Goal: Task Accomplishment & Management: Manage account settings

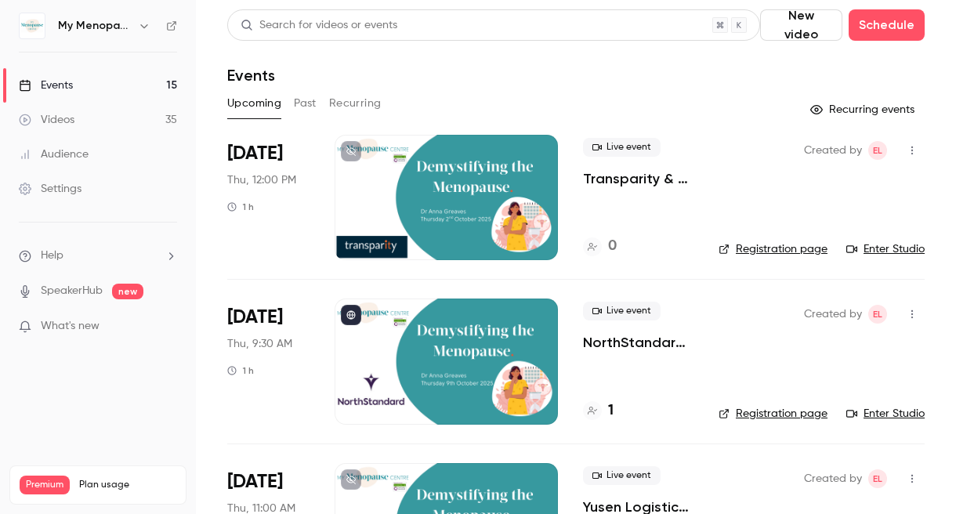
click at [144, 25] on icon "button" at bounding box center [144, 26] width 13 height 13
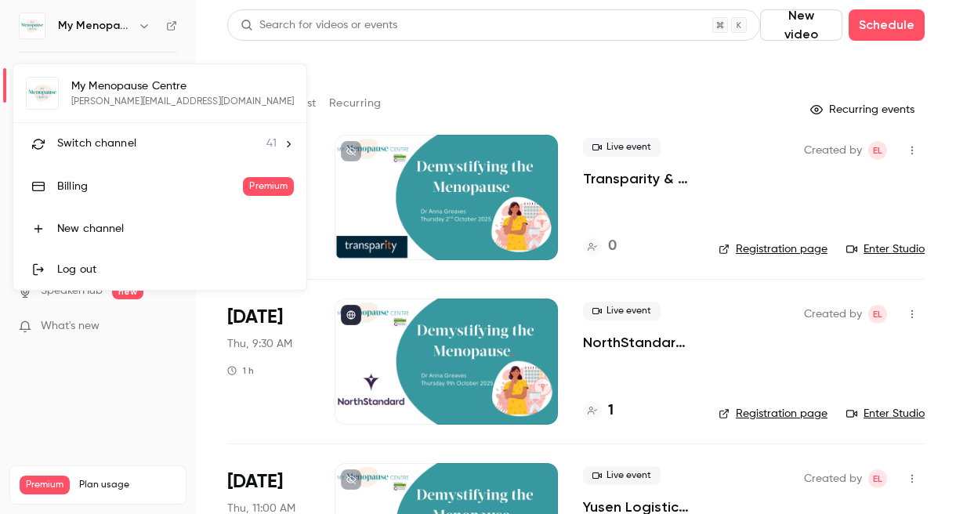
click at [74, 141] on span "Switch channel" at bounding box center [96, 144] width 79 height 16
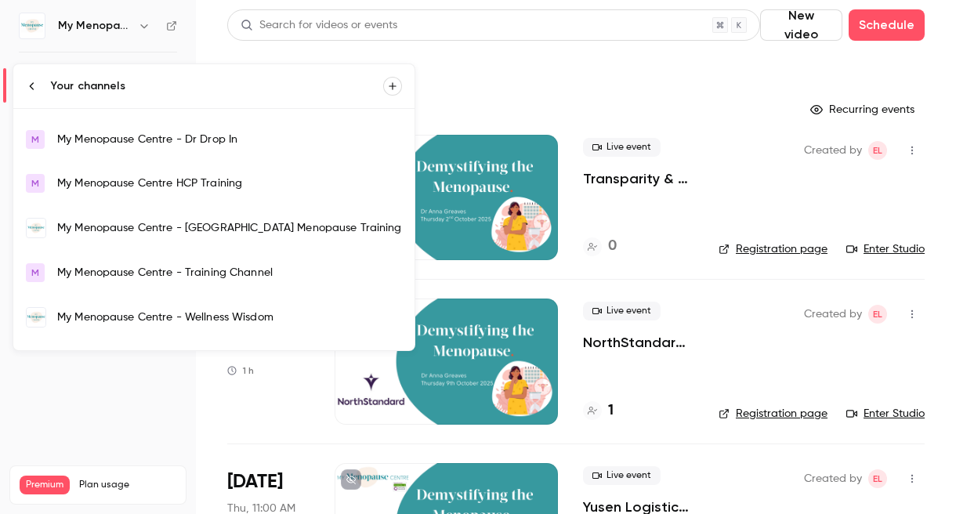
scroll to position [1160, 0]
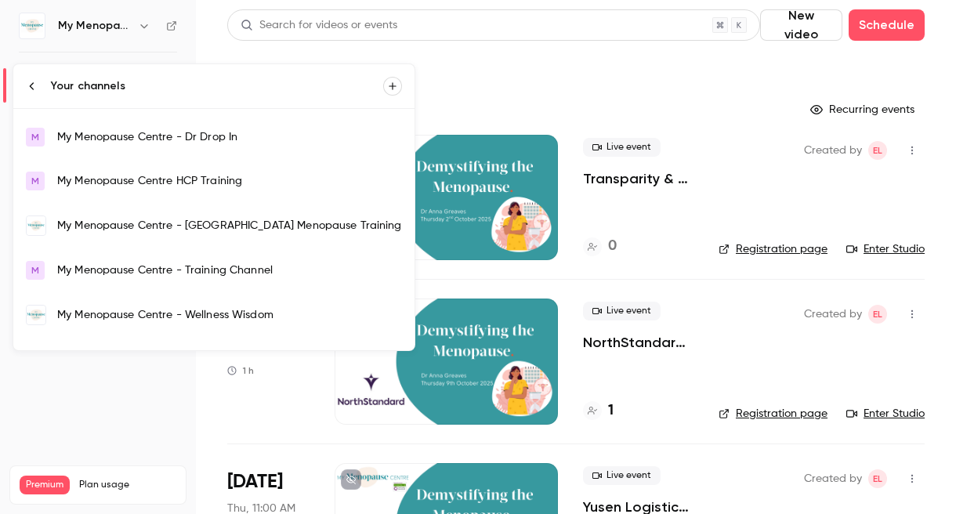
click at [92, 315] on div "My Menopause Centre - Wellness Wisdom" at bounding box center [229, 315] width 345 height 16
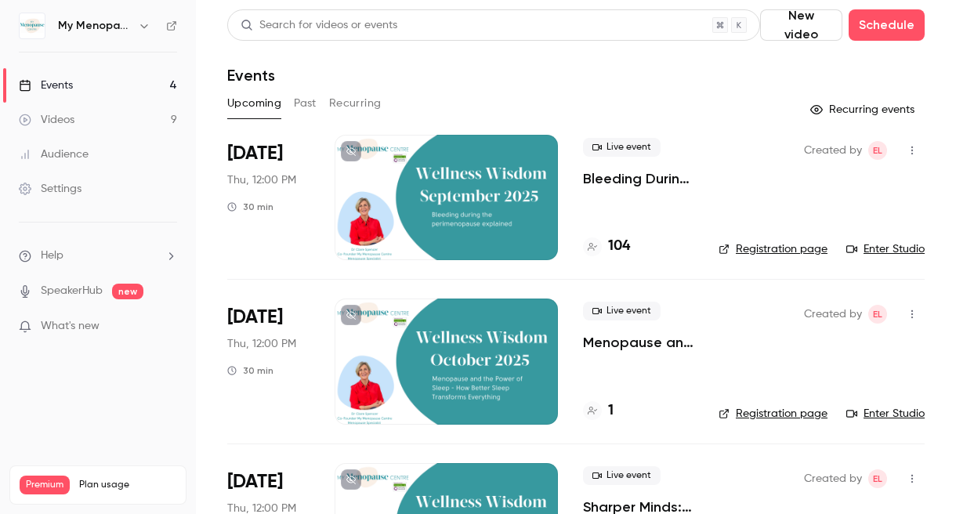
click at [142, 24] on icon "button" at bounding box center [144, 26] width 13 height 13
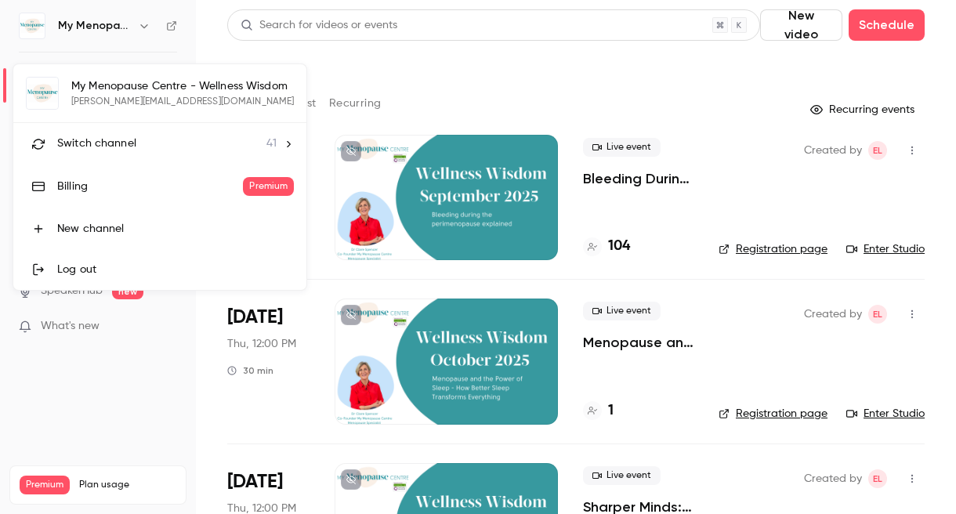
click at [110, 140] on span "Switch channel" at bounding box center [96, 144] width 79 height 16
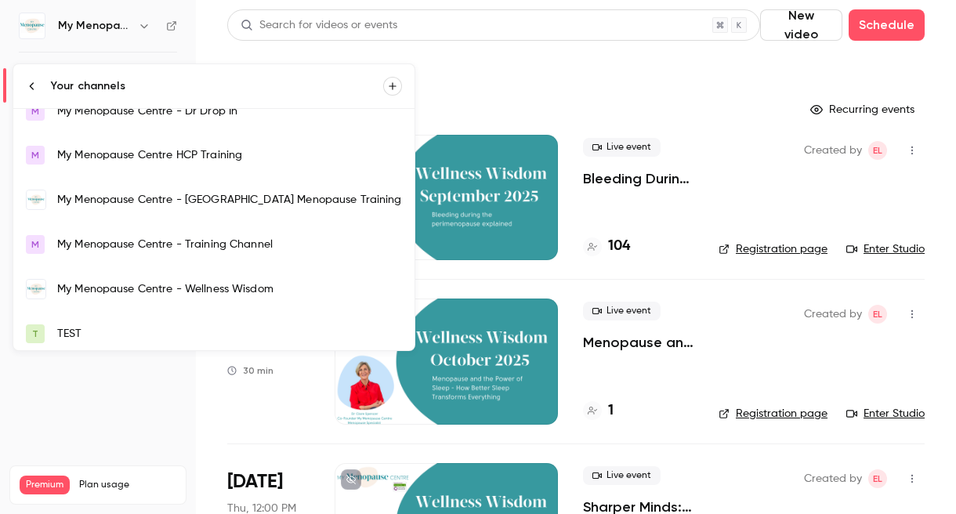
scroll to position [1197, 0]
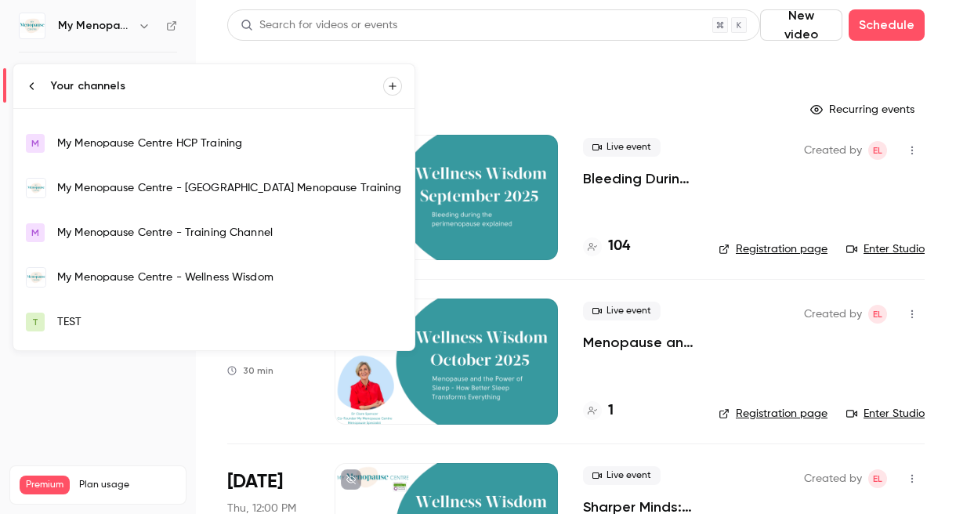
click at [114, 277] on div "My Menopause Centre - Wellness Wisdom" at bounding box center [229, 278] width 345 height 16
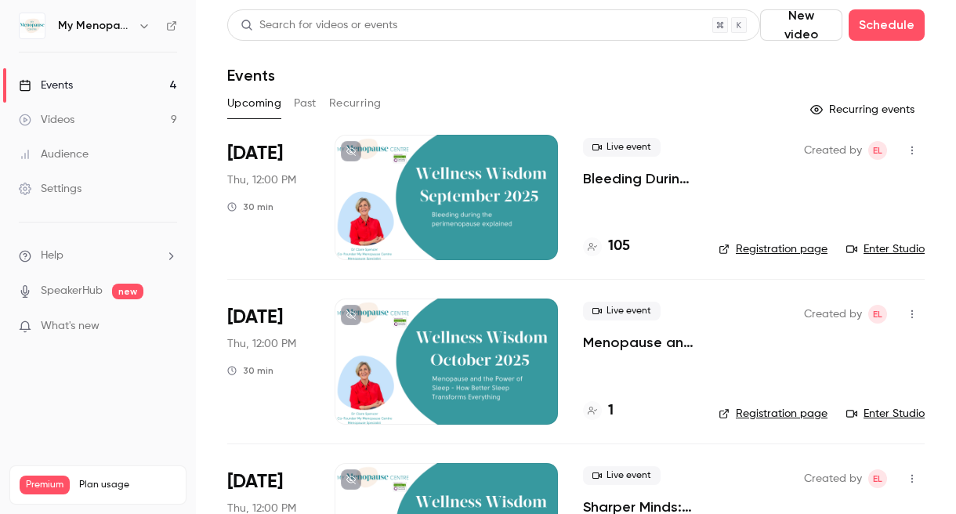
click at [143, 26] on icon "button" at bounding box center [144, 26] width 13 height 13
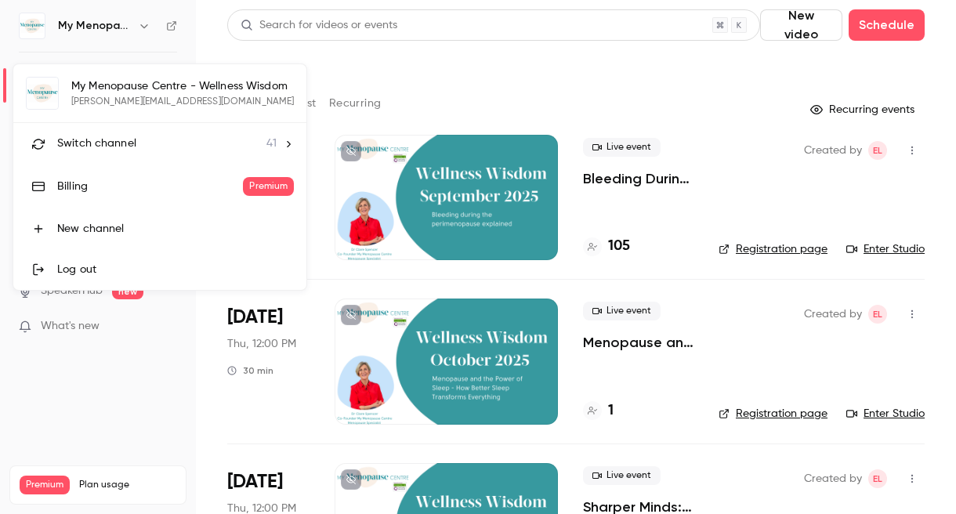
click at [89, 139] on span "Switch channel" at bounding box center [96, 144] width 79 height 16
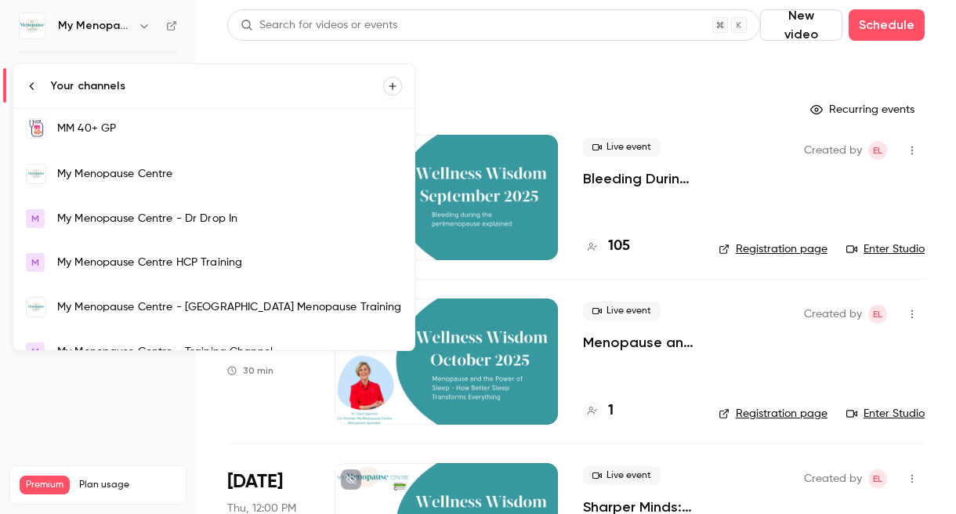
scroll to position [1079, 0]
click at [104, 168] on div "My Menopause Centre" at bounding box center [229, 173] width 345 height 16
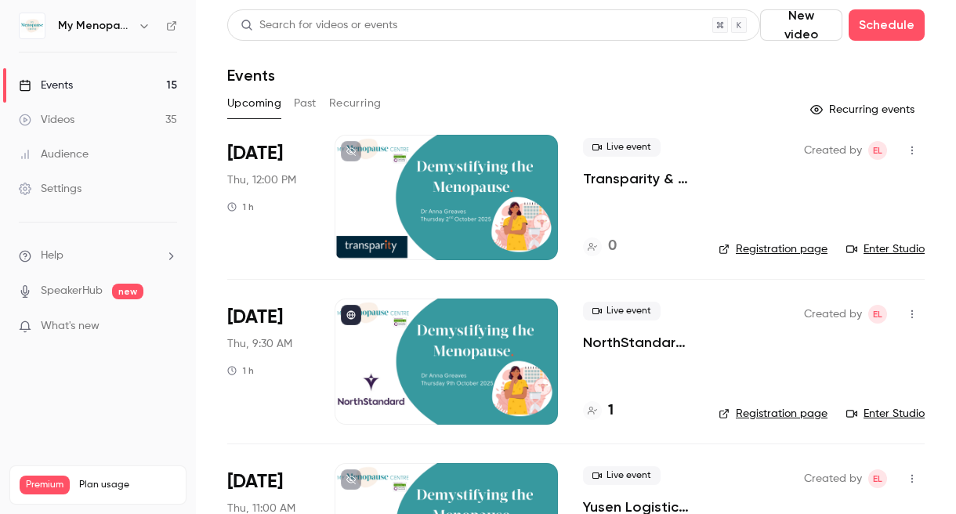
click at [444, 197] on div at bounding box center [446, 197] width 223 height 125
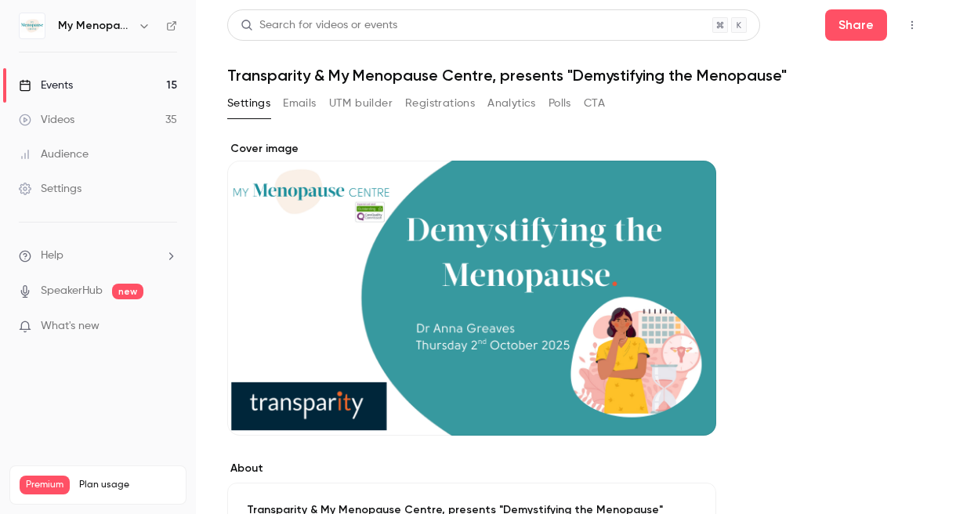
click at [440, 101] on button "Registrations" at bounding box center [440, 103] width 70 height 25
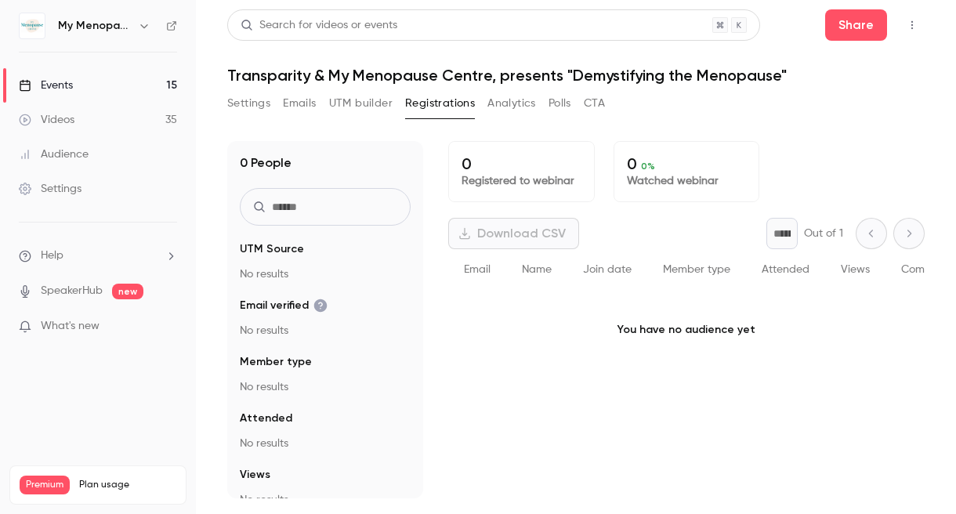
click at [248, 96] on button "Settings" at bounding box center [248, 103] width 43 height 25
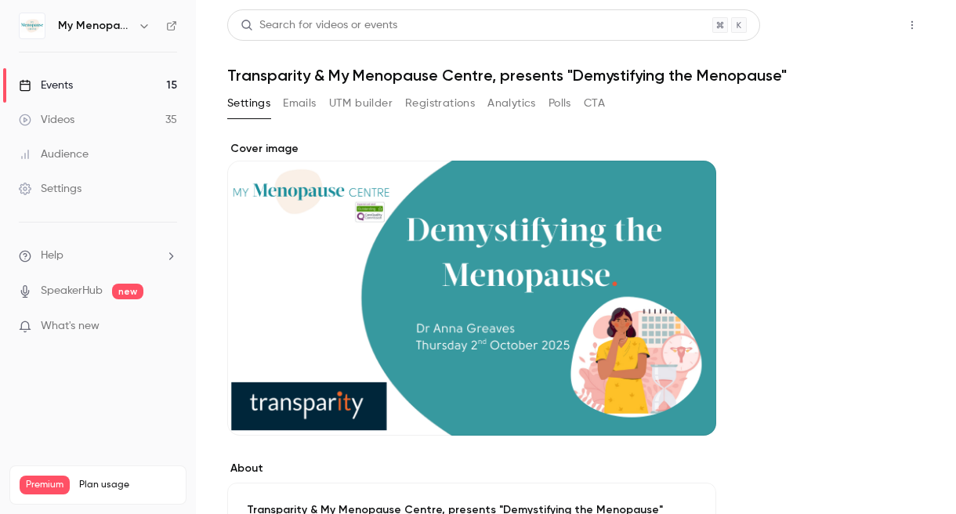
click at [845, 24] on button "Share" at bounding box center [856, 24] width 62 height 31
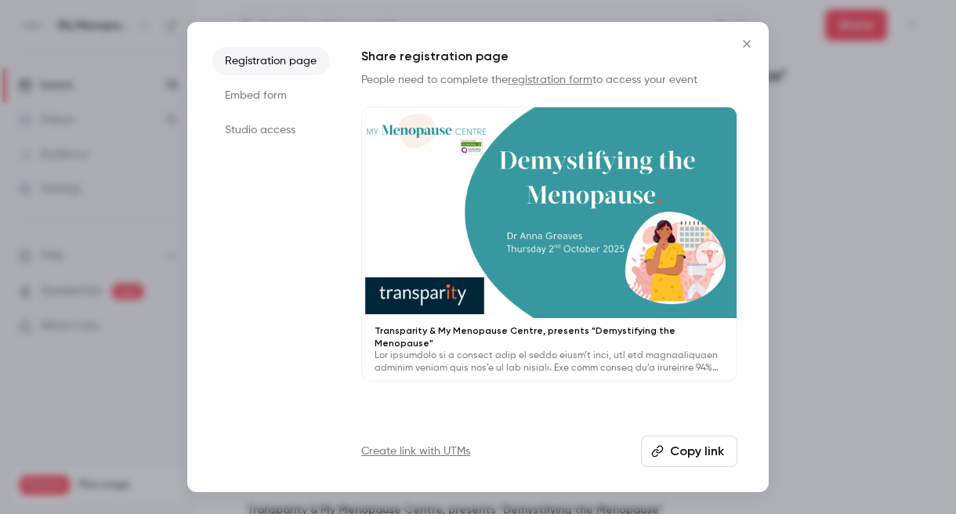
click at [581, 350] on p at bounding box center [550, 362] width 350 height 25
click at [746, 44] on icon "Close" at bounding box center [746, 43] width 7 height 7
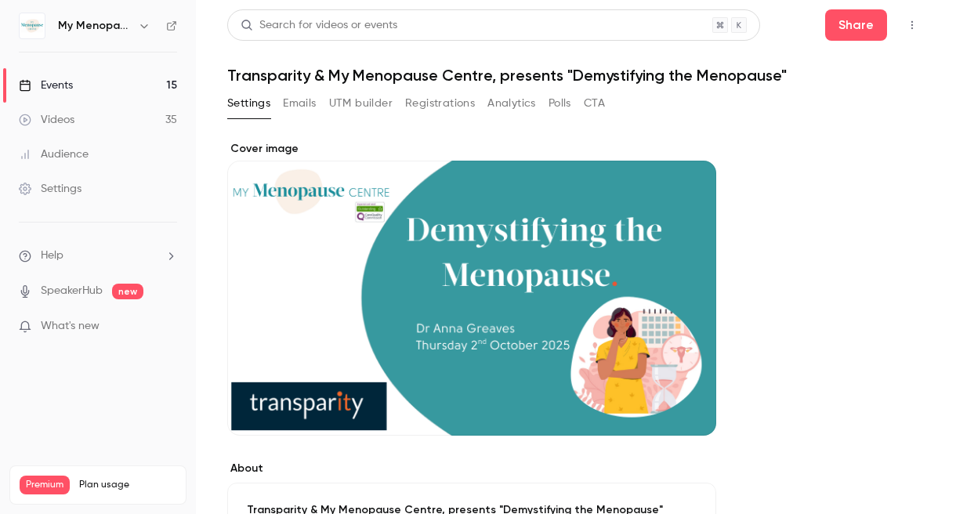
click at [147, 26] on icon "button" at bounding box center [144, 26] width 13 height 13
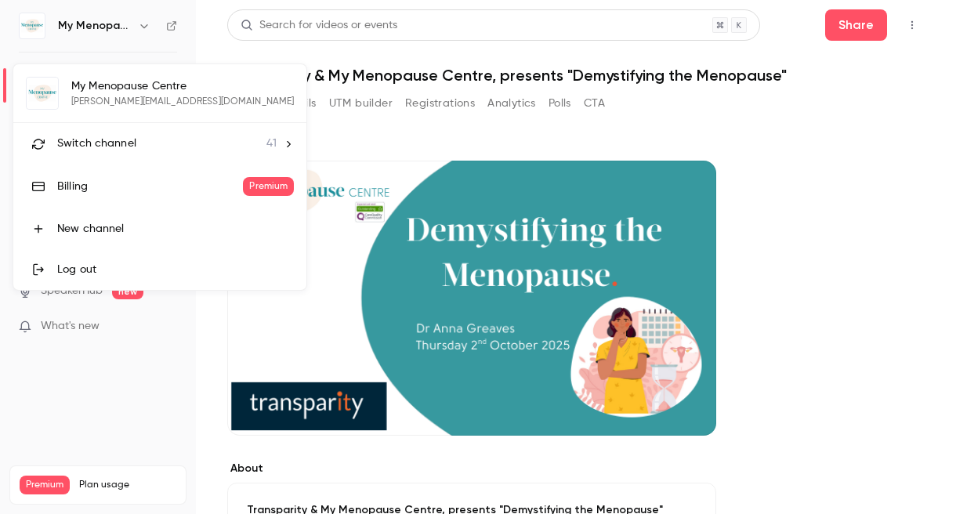
click at [109, 142] on span "Switch channel" at bounding box center [96, 144] width 79 height 16
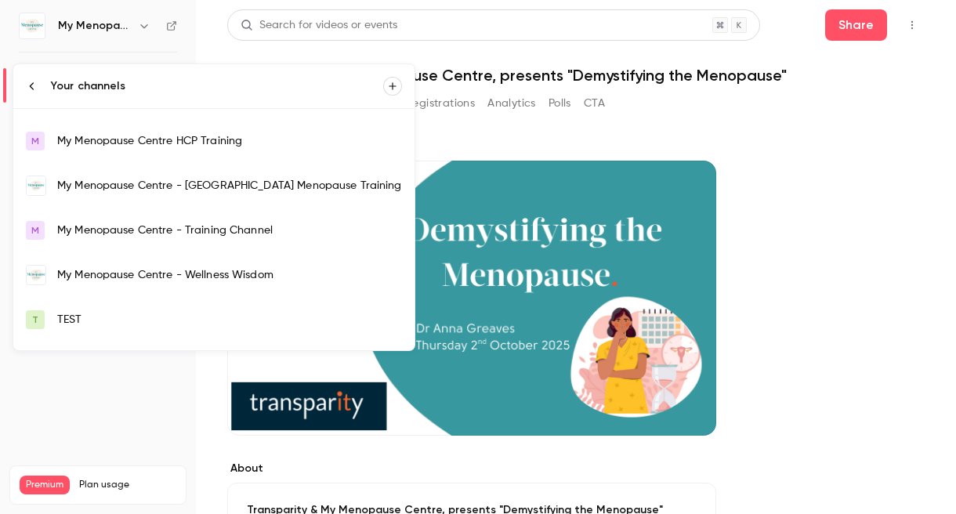
scroll to position [1199, 0]
click at [112, 274] on div "My Menopause Centre - Wellness Wisdom" at bounding box center [229, 276] width 345 height 16
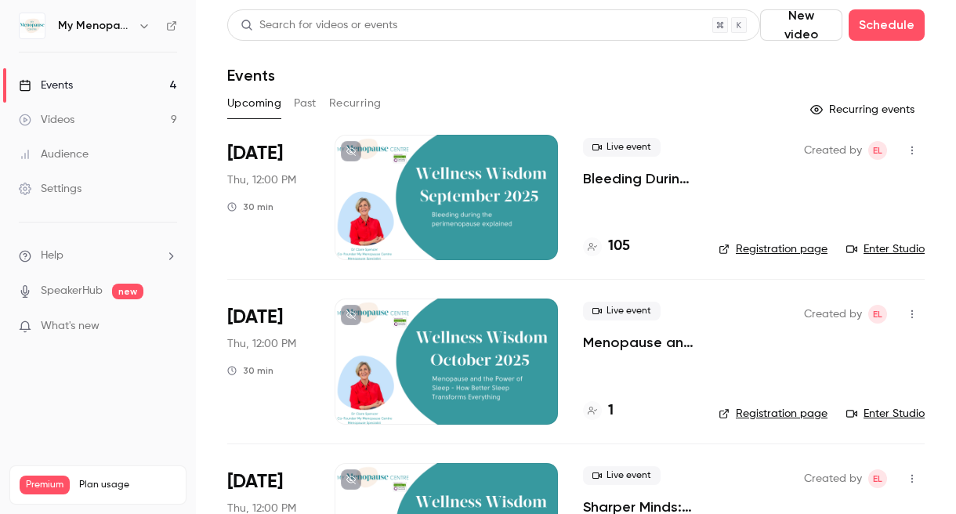
click at [304, 100] on button "Past" at bounding box center [305, 103] width 23 height 25
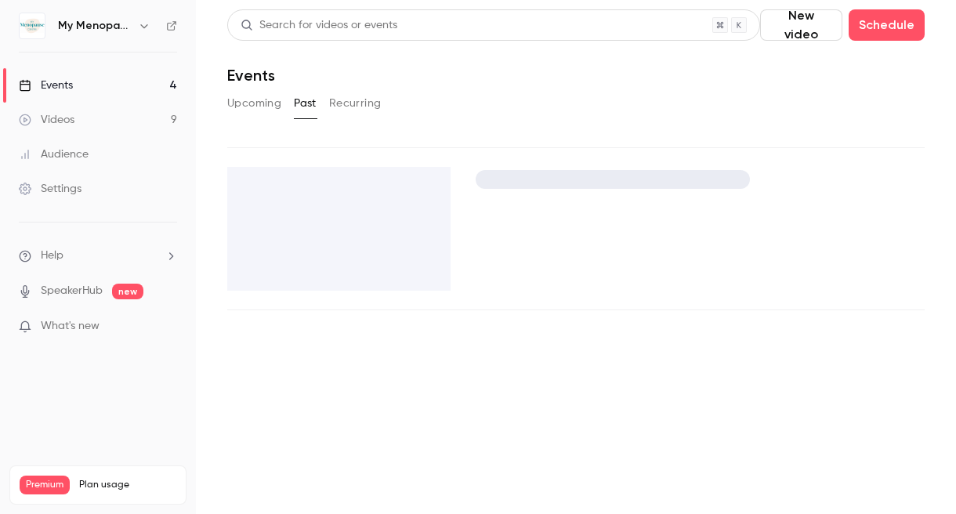
click at [304, 100] on button "Past" at bounding box center [305, 103] width 23 height 25
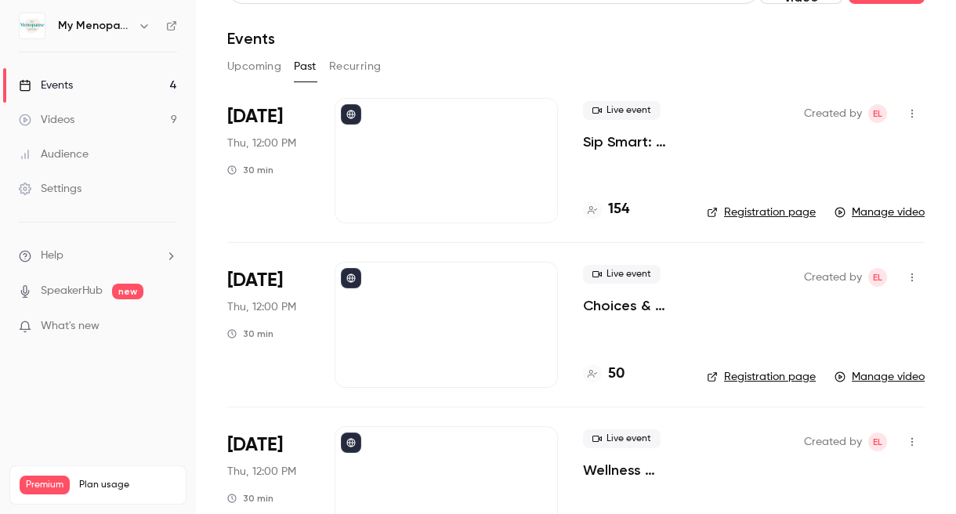
scroll to position [30, 0]
